Goal: Task Accomplishment & Management: Manage account settings

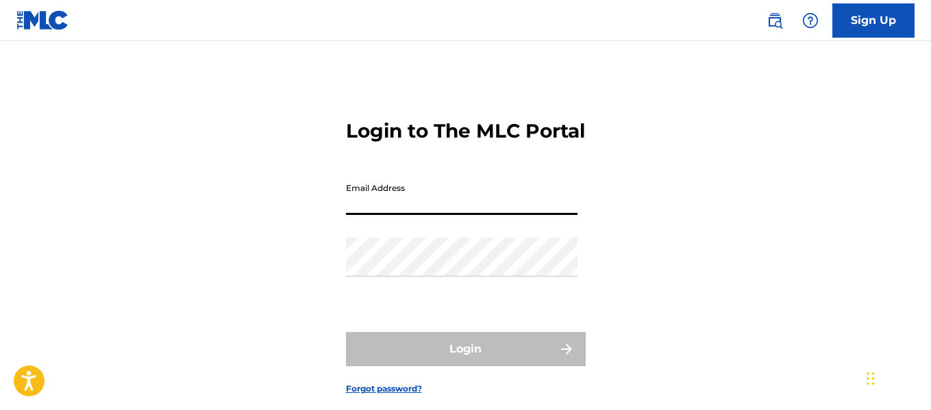
click at [510, 215] on input "Email Address" at bounding box center [461, 195] width 231 height 39
type input "[EMAIL_ADDRESS][DOMAIN_NAME]"
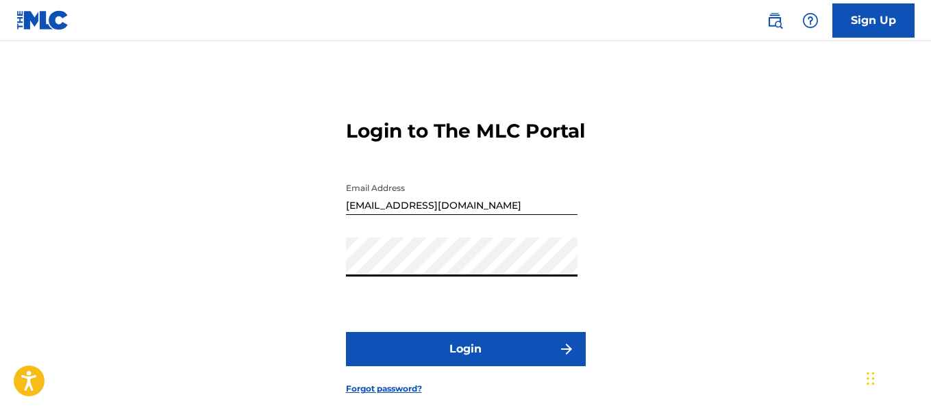
click at [346, 332] on button "Login" at bounding box center [466, 349] width 240 height 34
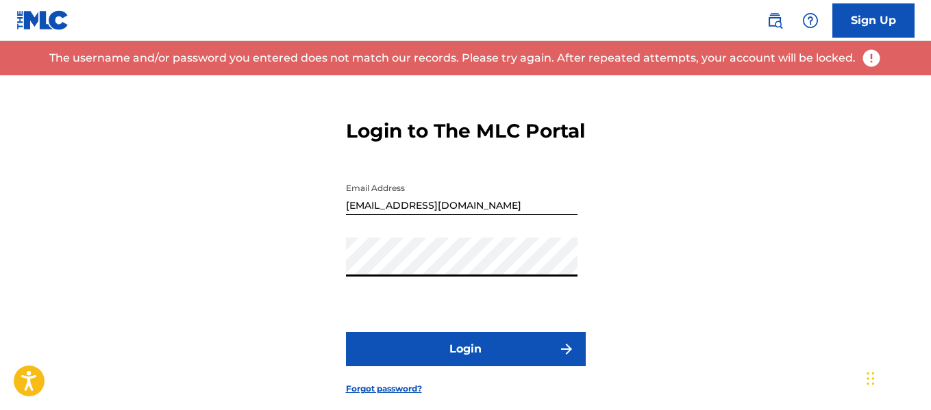
click at [346, 332] on button "Login" at bounding box center [466, 349] width 240 height 34
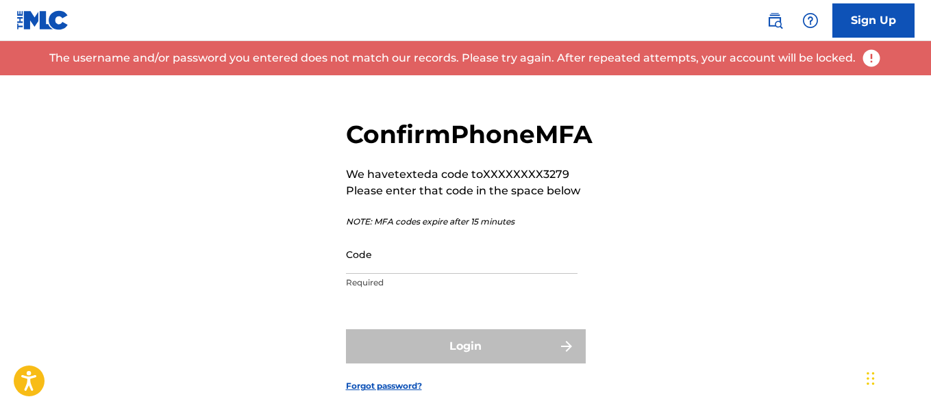
click at [457, 274] on input "Code" at bounding box center [461, 254] width 231 height 39
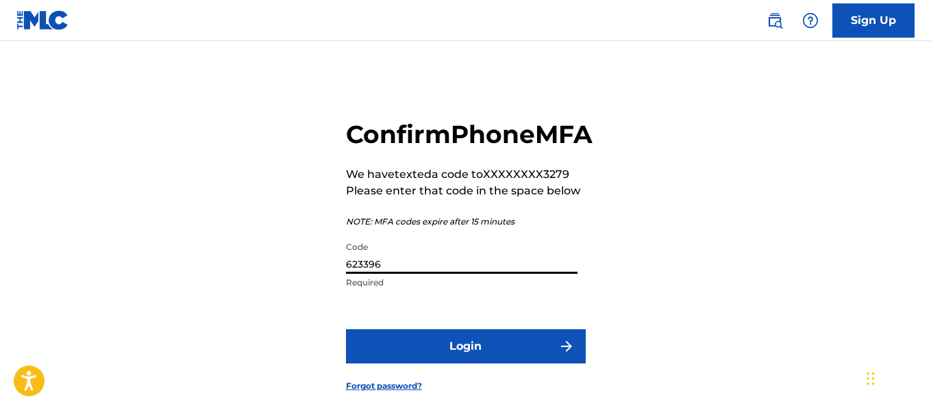
type input "623396"
click at [346, 329] on button "Login" at bounding box center [466, 346] width 240 height 34
